Goal: Information Seeking & Learning: Learn about a topic

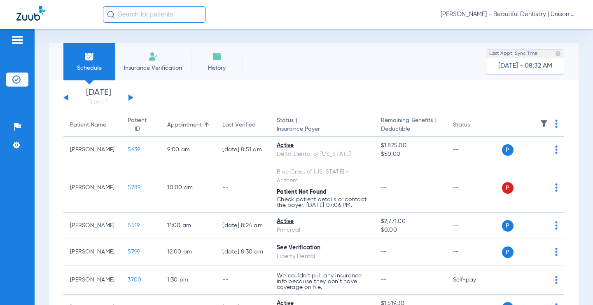
click at [128, 98] on button at bounding box center [130, 97] width 5 height 6
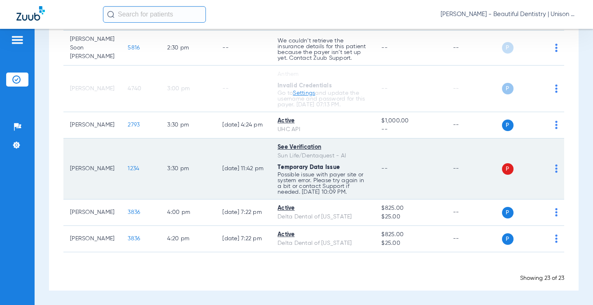
scroll to position [660, 0]
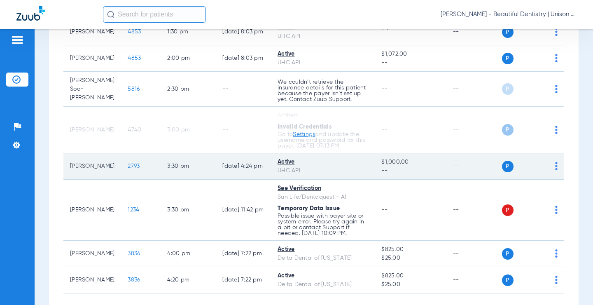
click at [128, 168] on span "2793" at bounding box center [134, 166] width 12 height 6
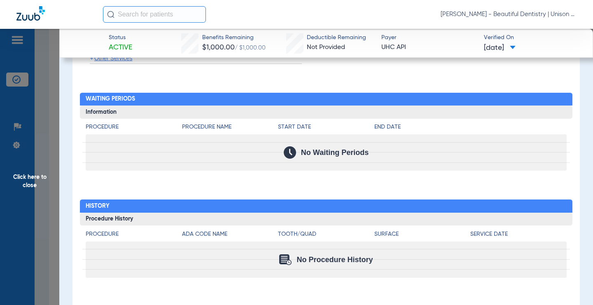
scroll to position [750, 0]
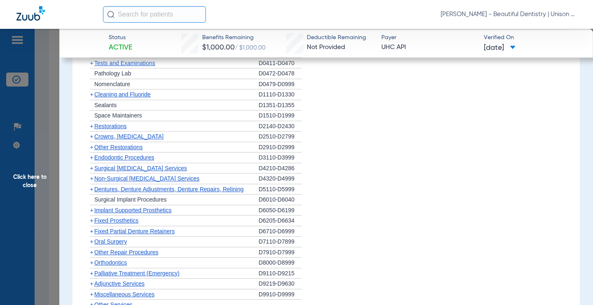
click at [91, 211] on span "+" at bounding box center [91, 210] width 3 height 7
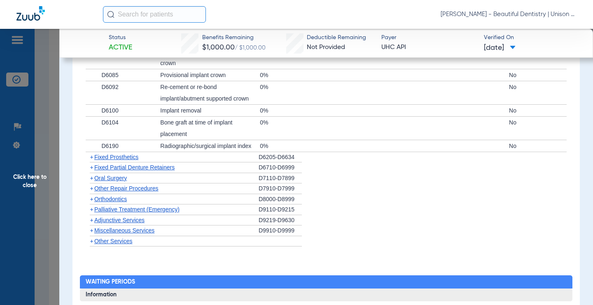
scroll to position [874, 0]
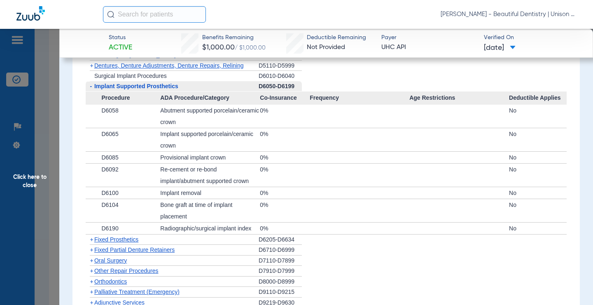
click at [90, 239] on span "+" at bounding box center [91, 239] width 3 height 7
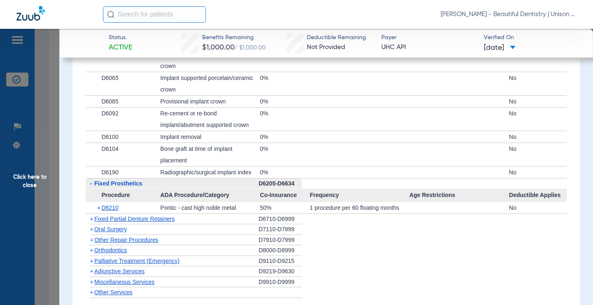
scroll to position [956, 0]
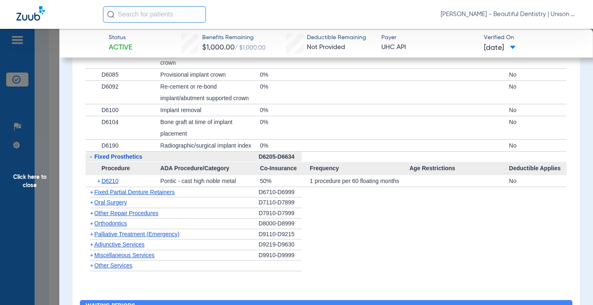
click at [90, 192] on span "+" at bounding box center [91, 192] width 3 height 7
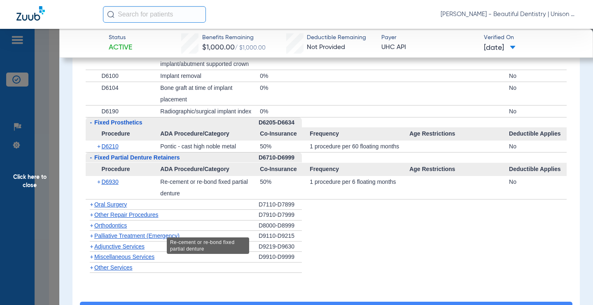
scroll to position [997, 0]
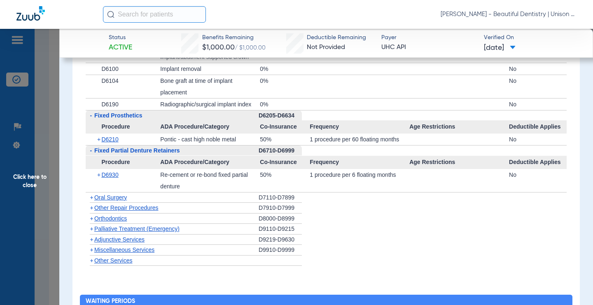
click at [90, 199] on span "+" at bounding box center [91, 197] width 3 height 7
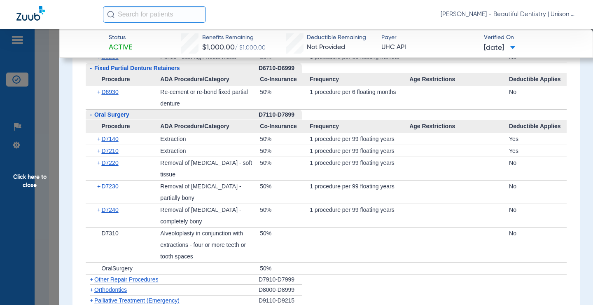
scroll to position [1121, 0]
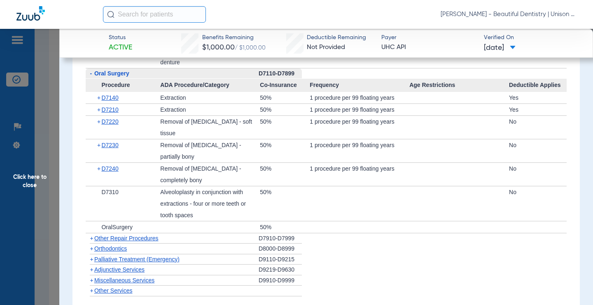
click at [91, 238] on span "+" at bounding box center [91, 238] width 3 height 7
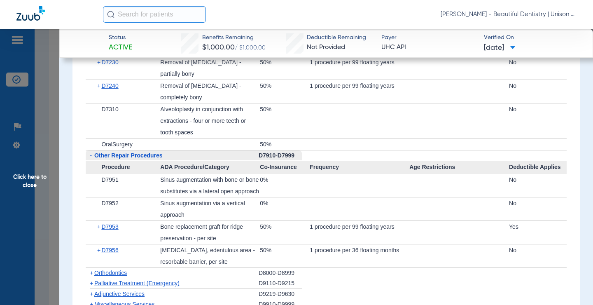
scroll to position [1244, 0]
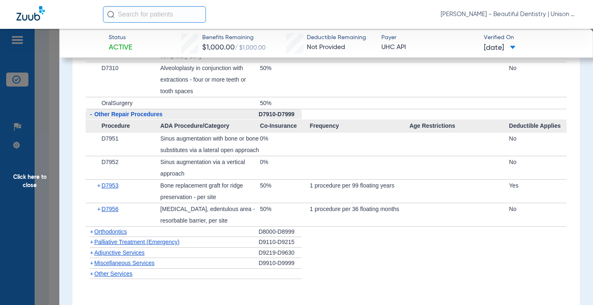
click at [93, 245] on span "+" at bounding box center [91, 241] width 3 height 7
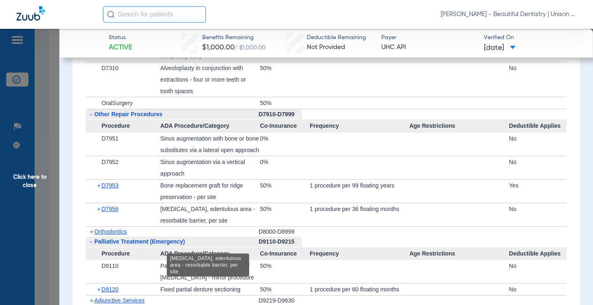
scroll to position [1327, 0]
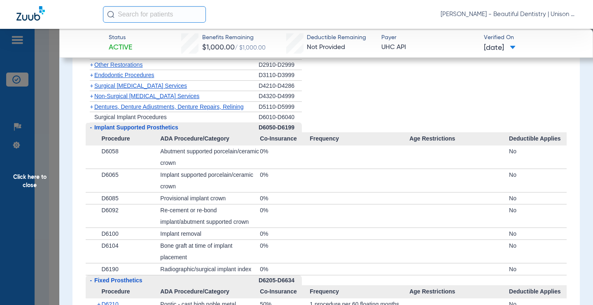
scroll to position [750, 0]
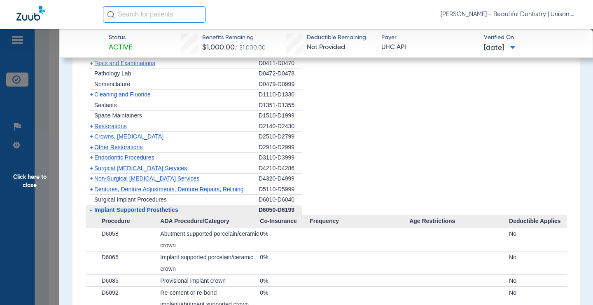
click at [90, 187] on span "+" at bounding box center [91, 189] width 3 height 7
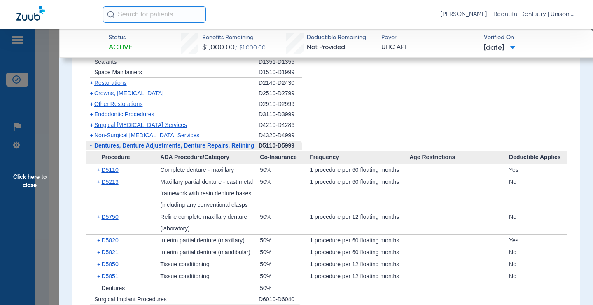
scroll to position [832, 0]
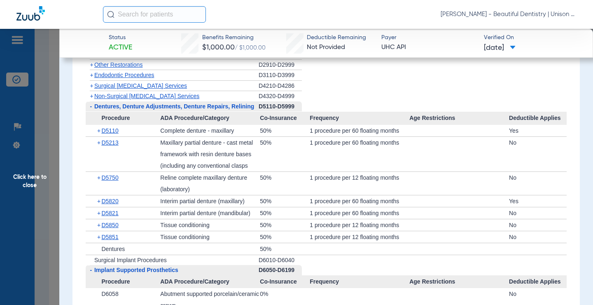
click at [70, 192] on app-member-insurance-verification-view "Status Active Benefits Remaining $1,000.00 / $1,000.00 Deductible Remaining Not…" at bounding box center [326, 173] width 534 height 1955
click at [70, 124] on app-member-insurance-verification-view "Status Active Benefits Remaining $1,000.00 / $1,000.00 Deductible Remaining Not…" at bounding box center [326, 173] width 534 height 1955
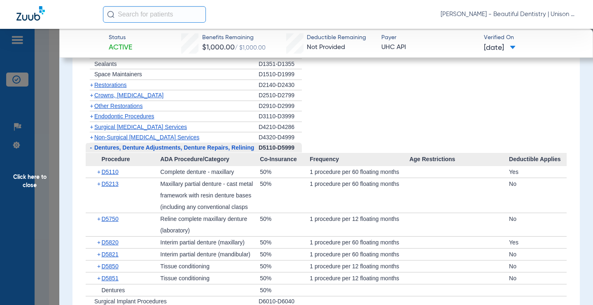
click at [91, 116] on span "+" at bounding box center [91, 116] width 3 height 7
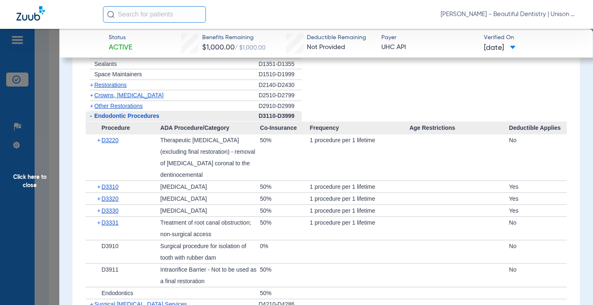
click at [90, 106] on span "+" at bounding box center [91, 106] width 3 height 7
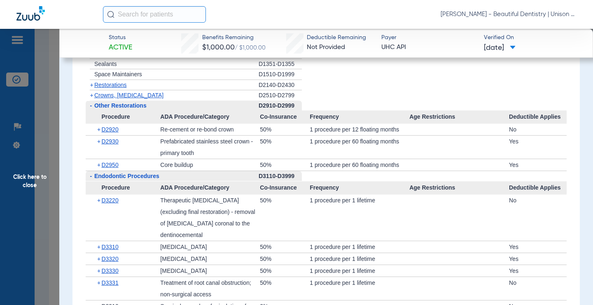
click at [90, 106] on span "-" at bounding box center [91, 105] width 2 height 7
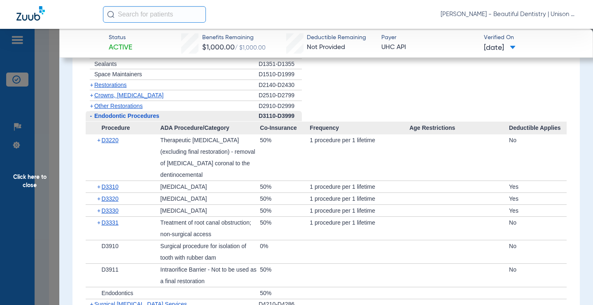
click at [90, 115] on span "-" at bounding box center [91, 115] width 2 height 7
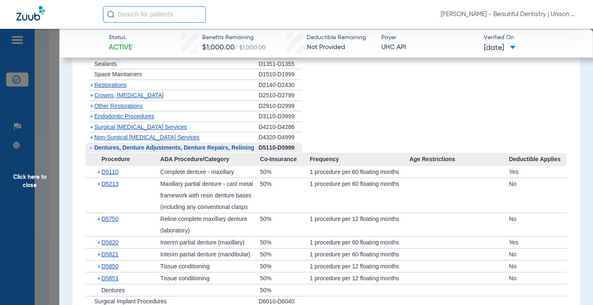
click at [91, 137] on span "+" at bounding box center [91, 137] width 3 height 7
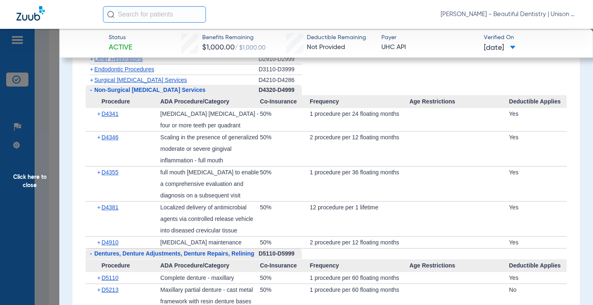
scroll to position [874, 0]
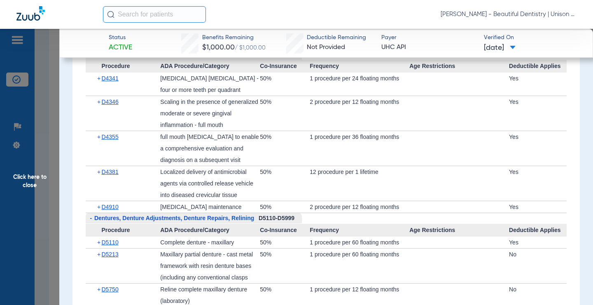
click at [69, 127] on app-member-insurance-verification-view "Status Active Benefits Remaining $1,000.00 / $1,000.00 Deductible Remaining Not…" at bounding box center [326, 209] width 534 height 2108
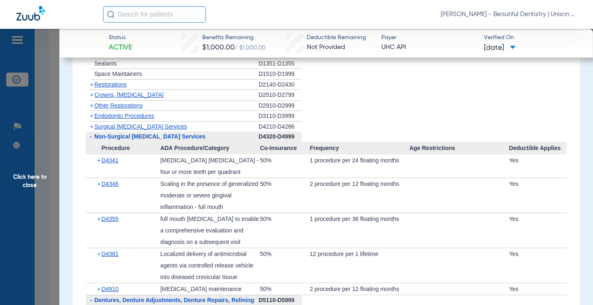
scroll to position [709, 0]
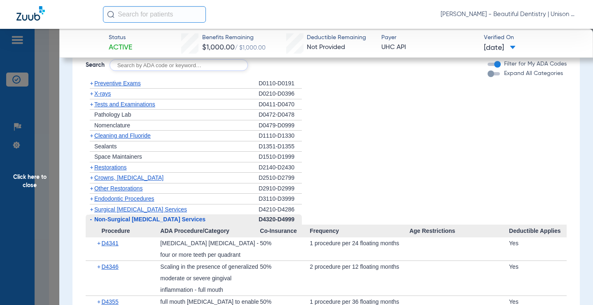
click at [91, 135] on span "+" at bounding box center [91, 135] width 3 height 7
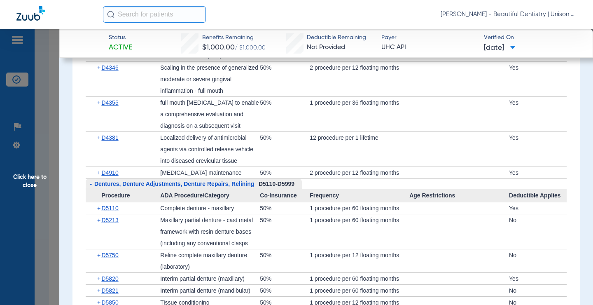
scroll to position [874, 0]
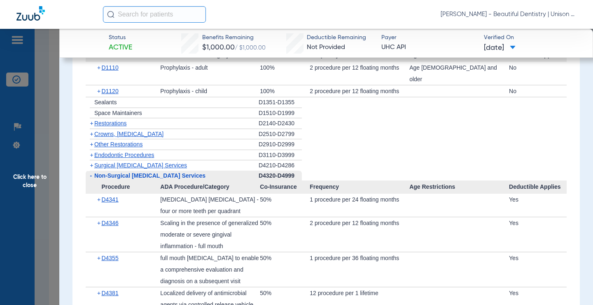
scroll to position [791, 0]
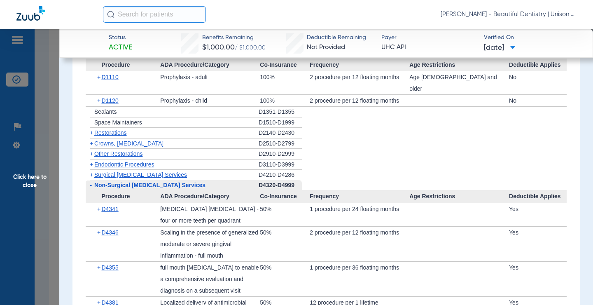
drag, startPoint x: 92, startPoint y: 153, endPoint x: 86, endPoint y: 151, distance: 6.5
click at [91, 161] on span "+" at bounding box center [91, 164] width 3 height 7
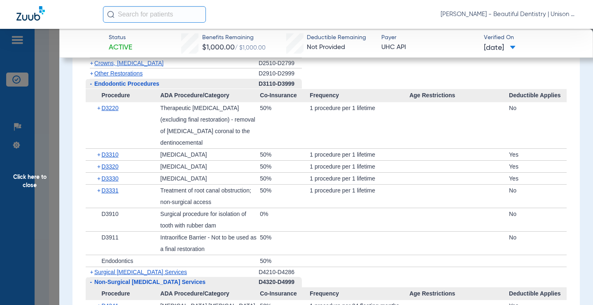
scroll to position [874, 0]
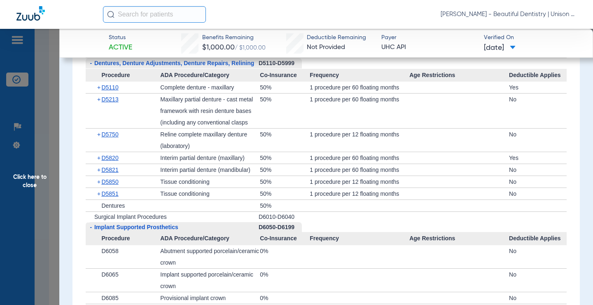
scroll to position [1244, 0]
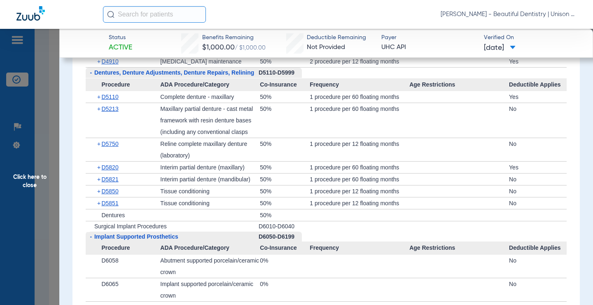
click at [82, 178] on app-category-list "+ Preventive Exams D0110-D0191 + X-rays D0210-D0396 + Tests and Examinations D0…" at bounding box center [326, 195] width 493 height 1305
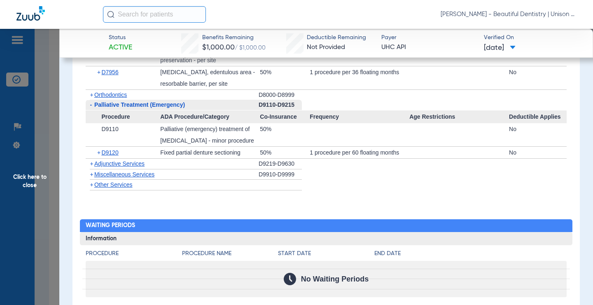
scroll to position [1862, 0]
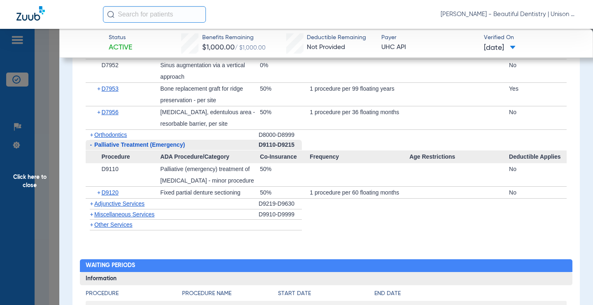
click at [91, 206] on span "+" at bounding box center [91, 203] width 3 height 7
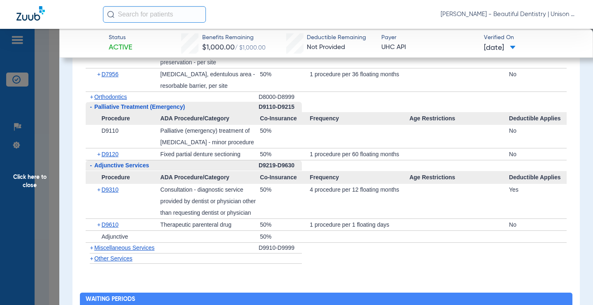
scroll to position [1903, 0]
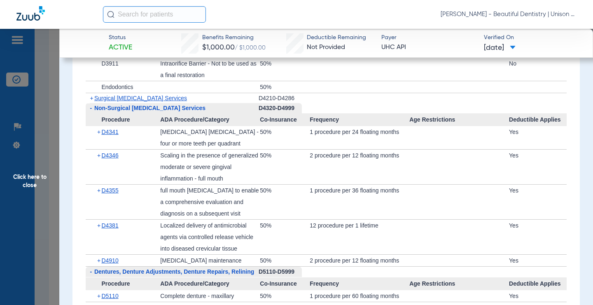
scroll to position [1038, 0]
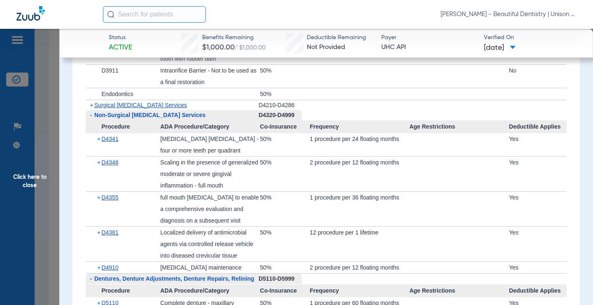
click at [86, 227] on div "+ D4381 Localized delivery of antimicrobial agents via controlled release vehic…" at bounding box center [326, 244] width 481 height 35
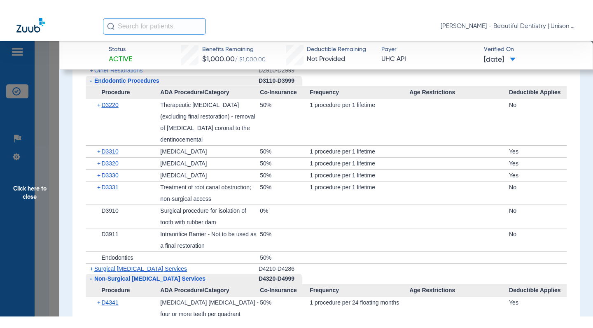
scroll to position [874, 0]
